Goal: Find specific page/section

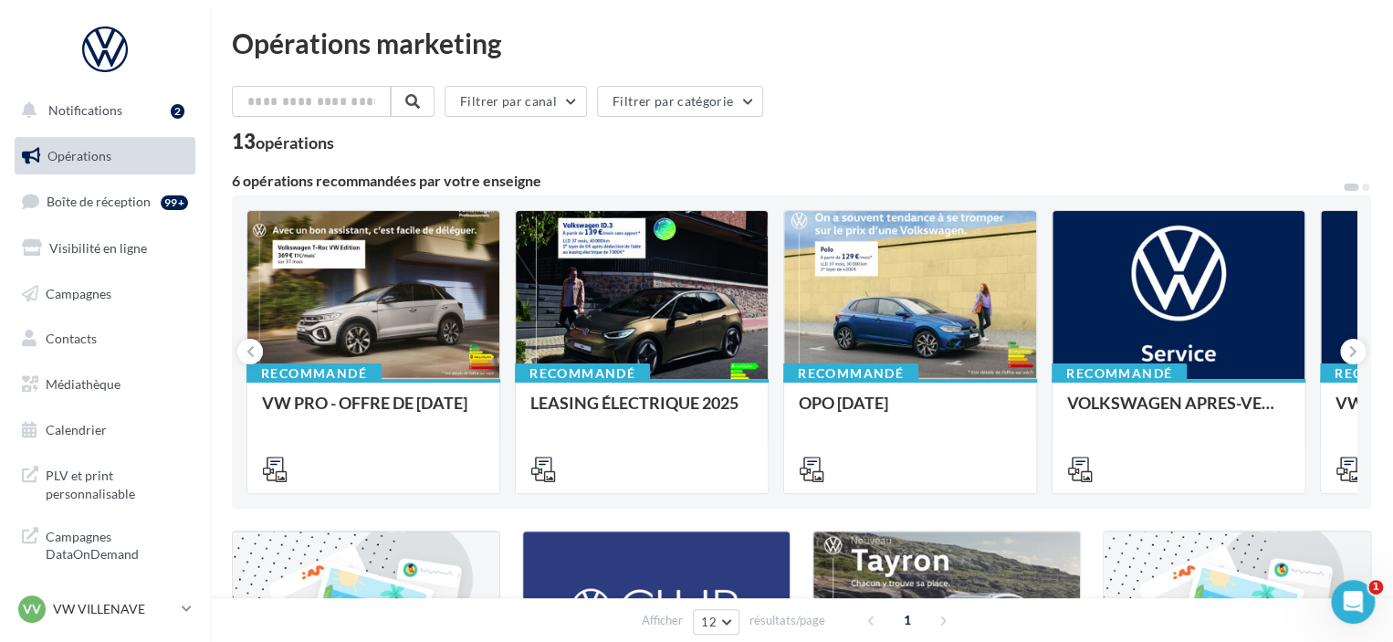
click at [945, 68] on div "Opérations marketing Filtrer par canal Filtrer par catégorie 13 opérations 6 op…" at bounding box center [801, 613] width 1139 height 1168
click at [110, 467] on span "PLV et print personnalisable" at bounding box center [117, 482] width 142 height 39
click at [78, 492] on span "PLV et print personnalisable" at bounding box center [117, 482] width 142 height 39
click at [46, 390] on span "Médiathèque" at bounding box center [83, 384] width 75 height 16
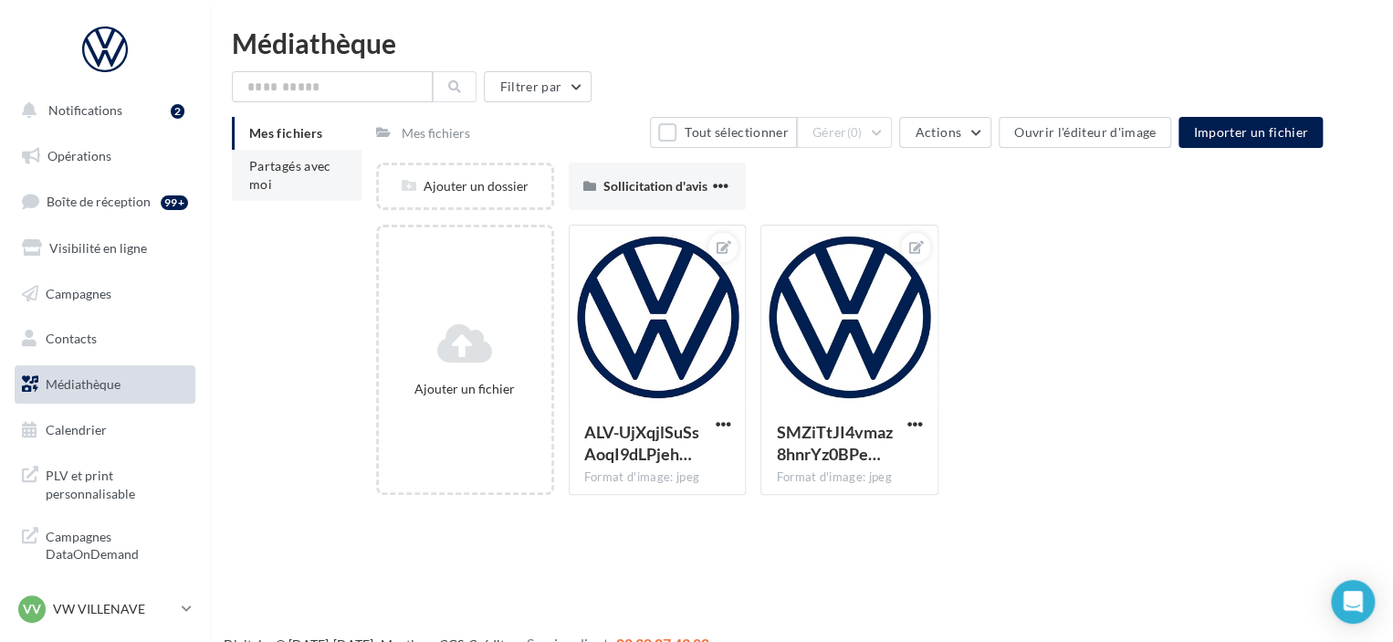
click at [329, 169] on span "Partagés avec moi" at bounding box center [290, 175] width 82 height 34
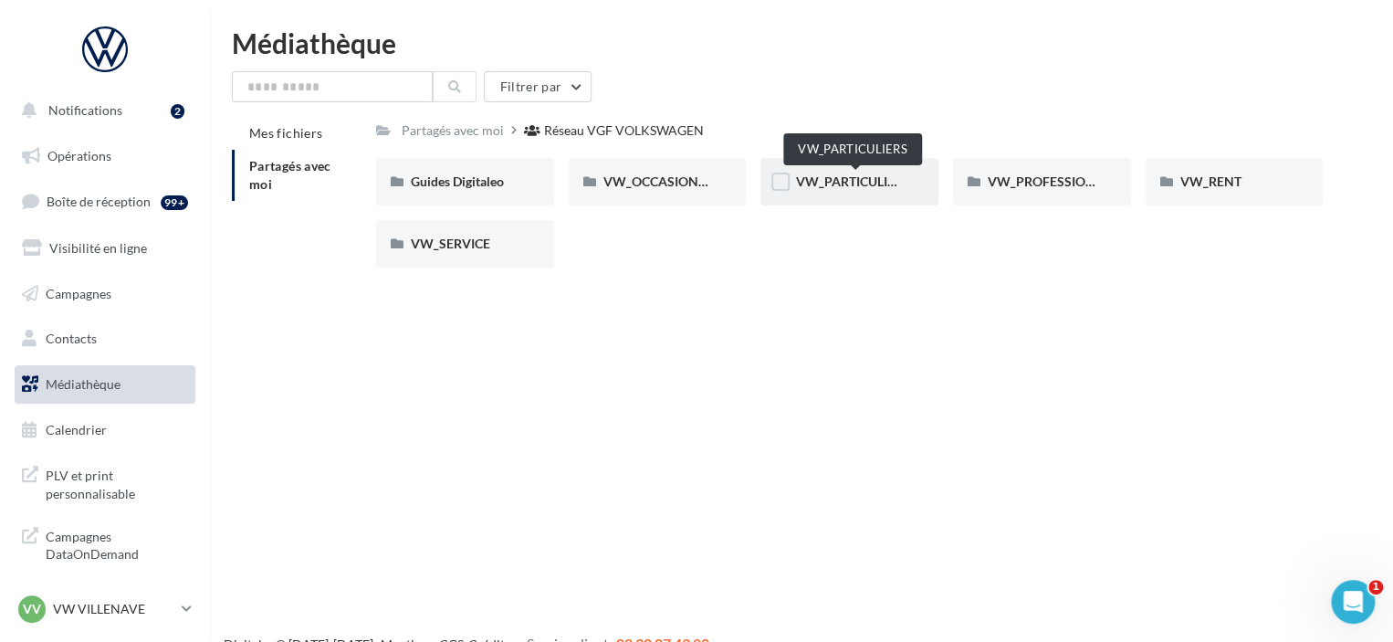
click at [858, 179] on span "VW_PARTICULIERS" at bounding box center [852, 181] width 114 height 16
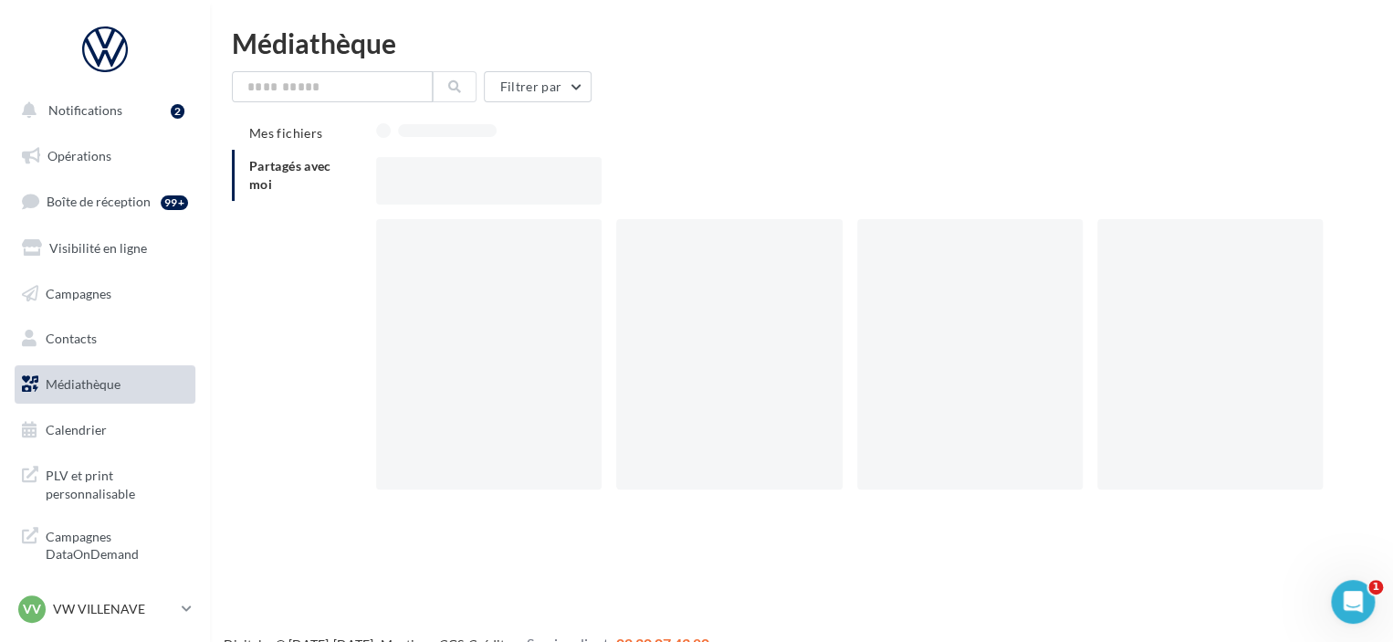
click at [858, 179] on div at bounding box center [856, 180] width 961 height 47
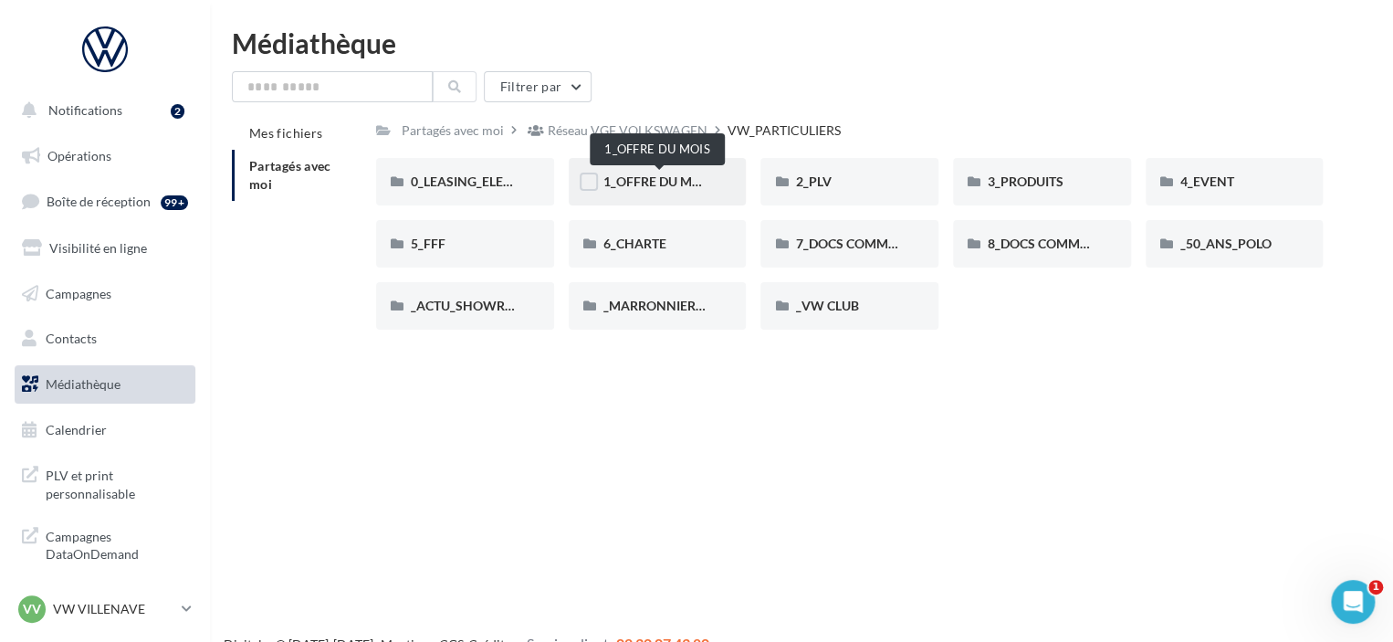
click at [669, 178] on span "1_OFFRE DU MOIS" at bounding box center [659, 181] width 110 height 16
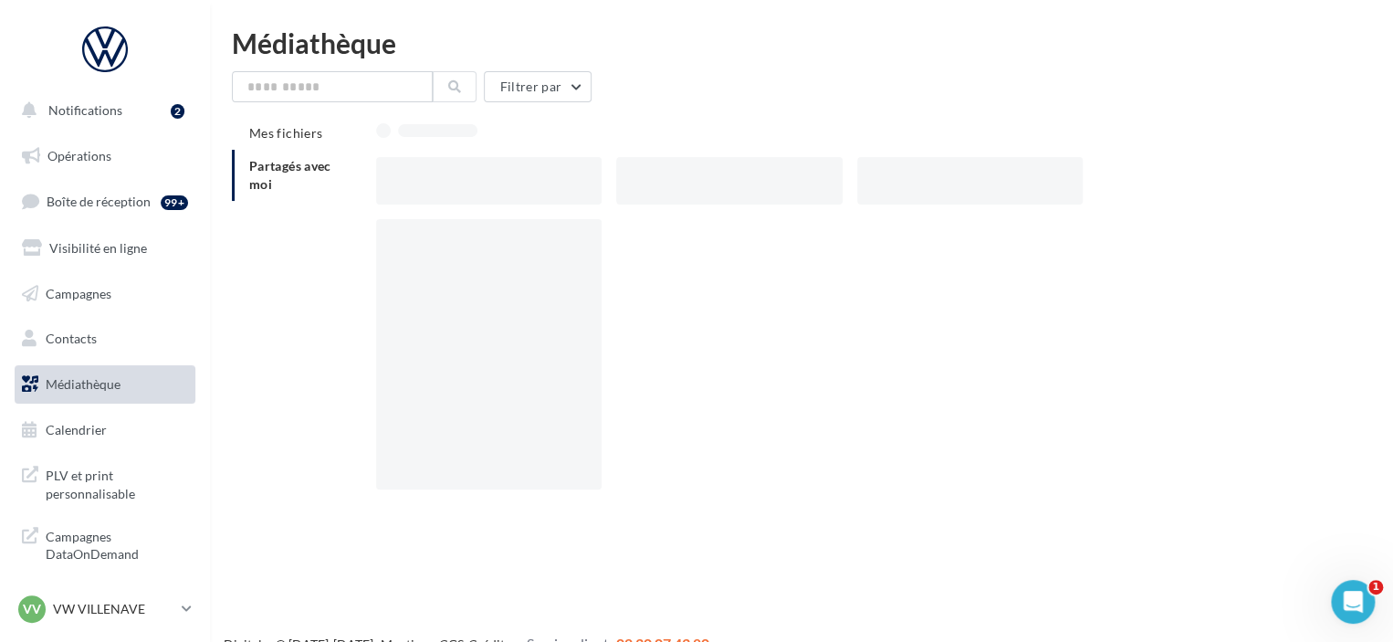
click at [669, 178] on div at bounding box center [729, 180] width 226 height 47
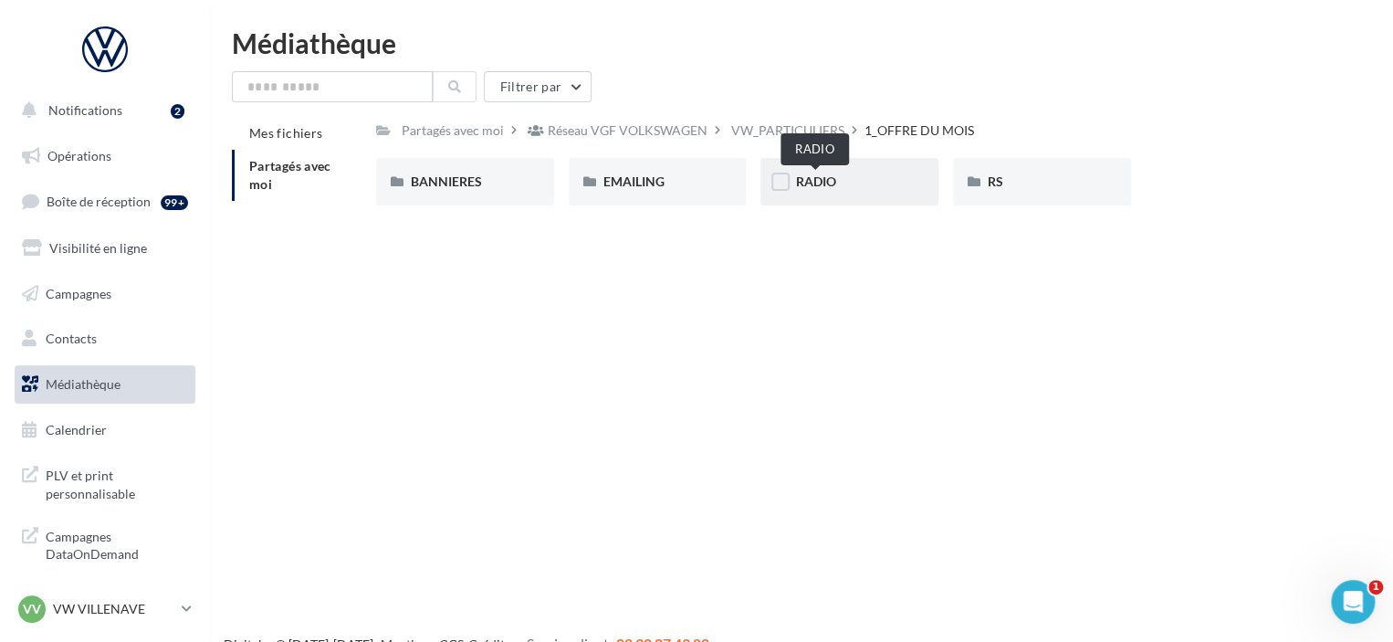
click at [814, 178] on span "RADIO" at bounding box center [815, 181] width 40 height 16
